Goal: Transaction & Acquisition: Purchase product/service

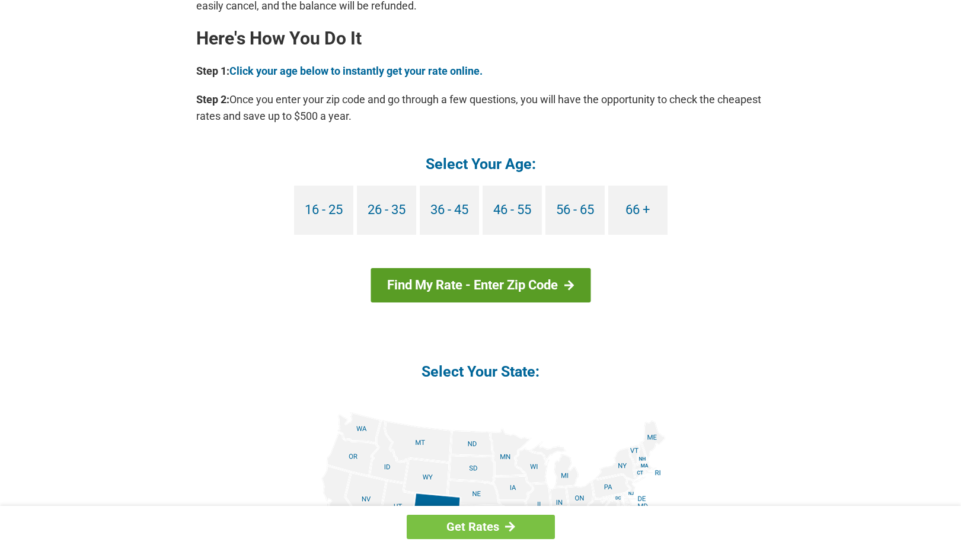
scroll to position [1068, 0]
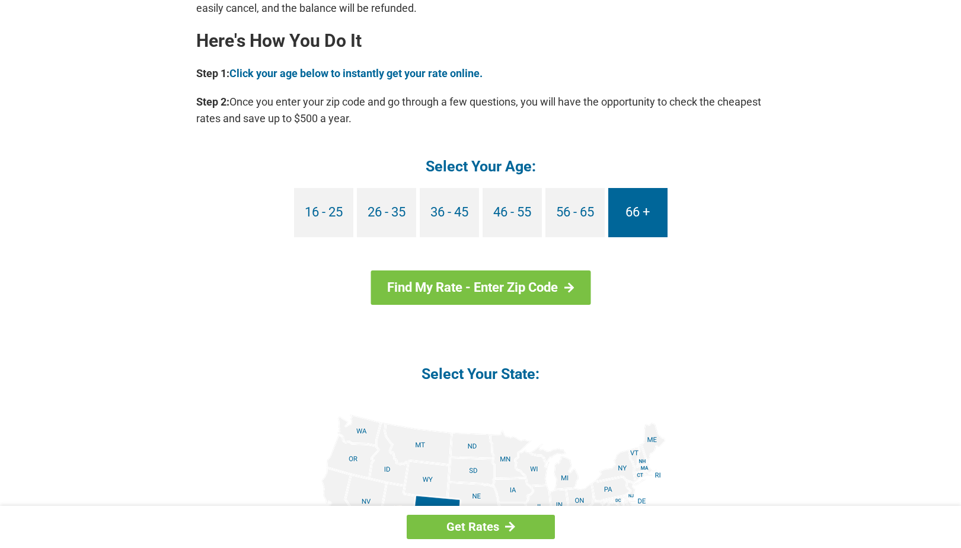
click at [632, 209] on link "66 +" at bounding box center [638, 212] width 59 height 49
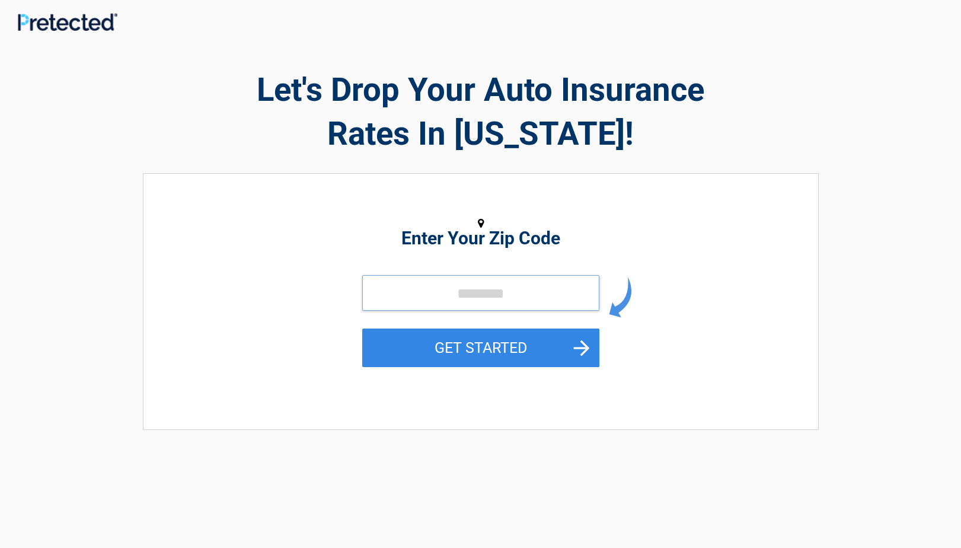
click at [424, 294] on input "tel" at bounding box center [480, 293] width 237 height 36
type input "*****"
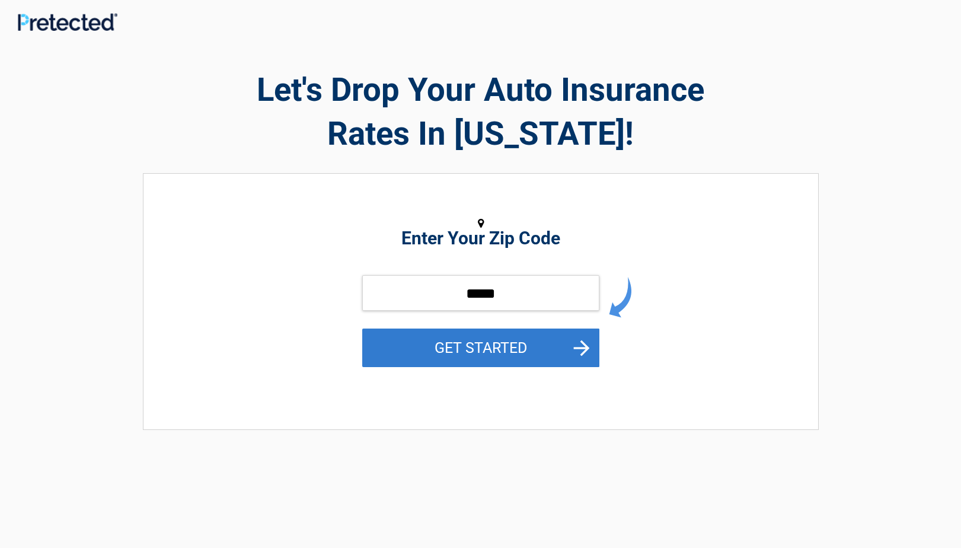
click at [487, 345] on button "GET STARTED" at bounding box center [480, 348] width 237 height 39
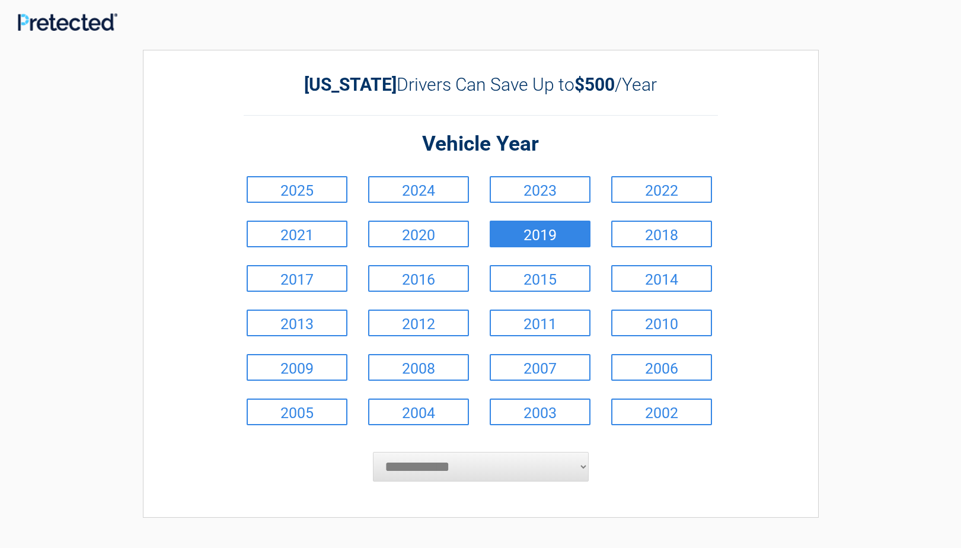
click at [559, 238] on link "2019" at bounding box center [540, 234] width 101 height 27
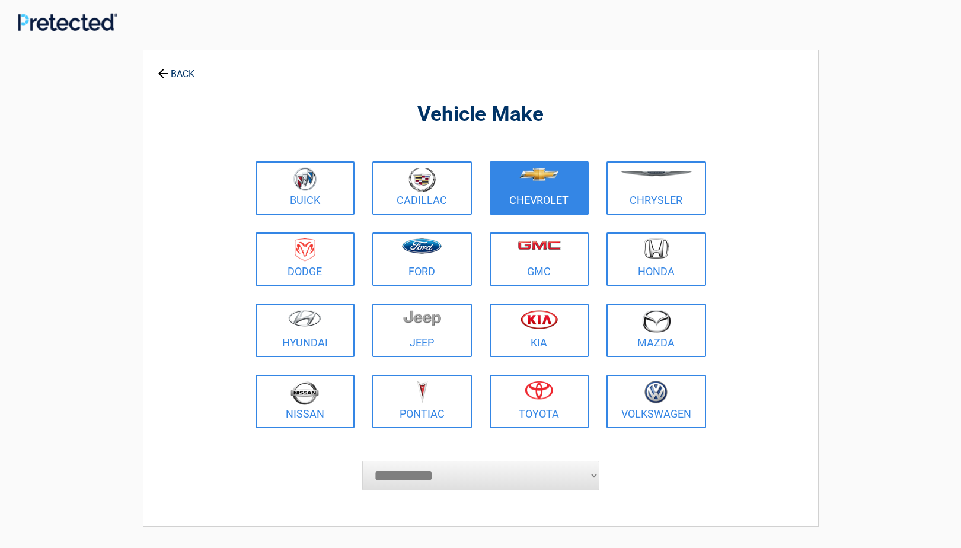
click at [551, 190] on figure at bounding box center [539, 180] width 85 height 27
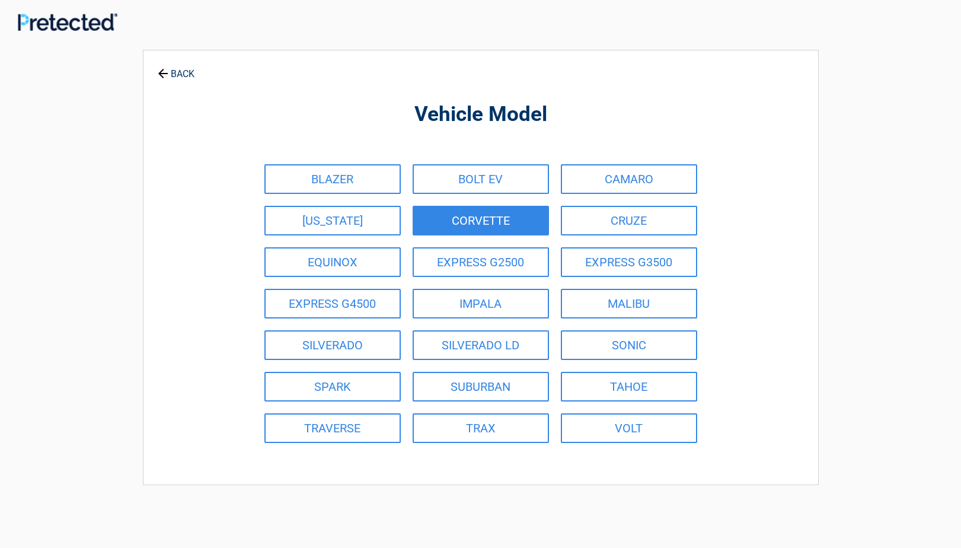
click at [476, 226] on link "CORVETTE" at bounding box center [481, 221] width 136 height 30
